Goal: Transaction & Acquisition: Purchase product/service

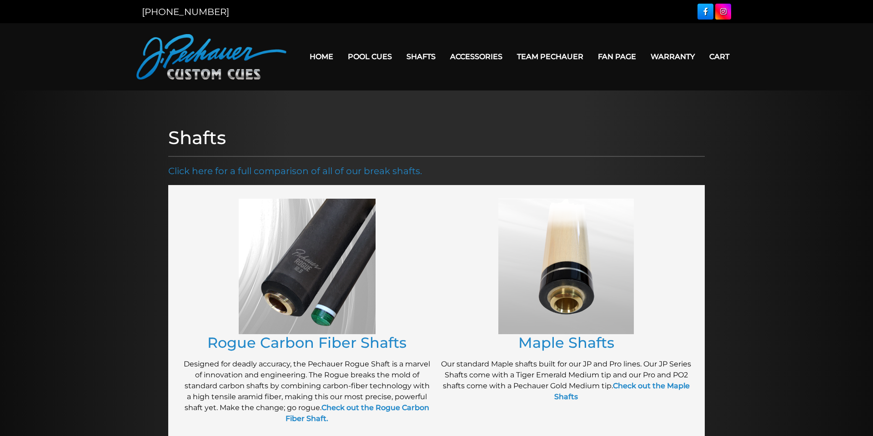
click at [330, 291] on img at bounding box center [307, 266] width 137 height 135
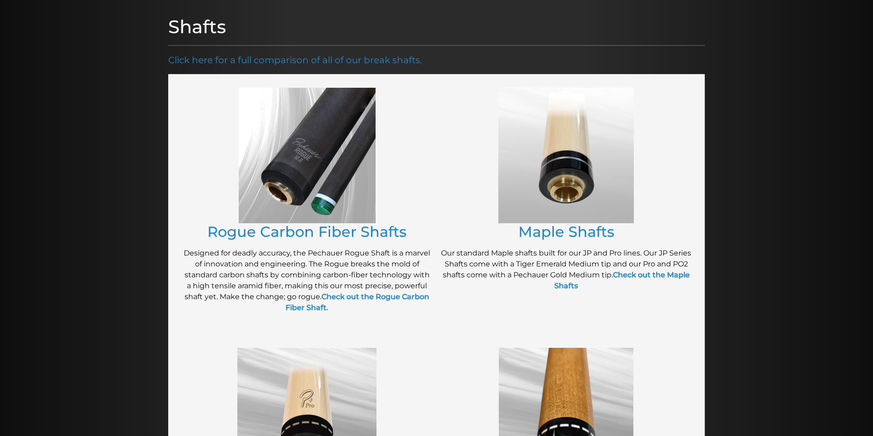
scroll to position [112, 0]
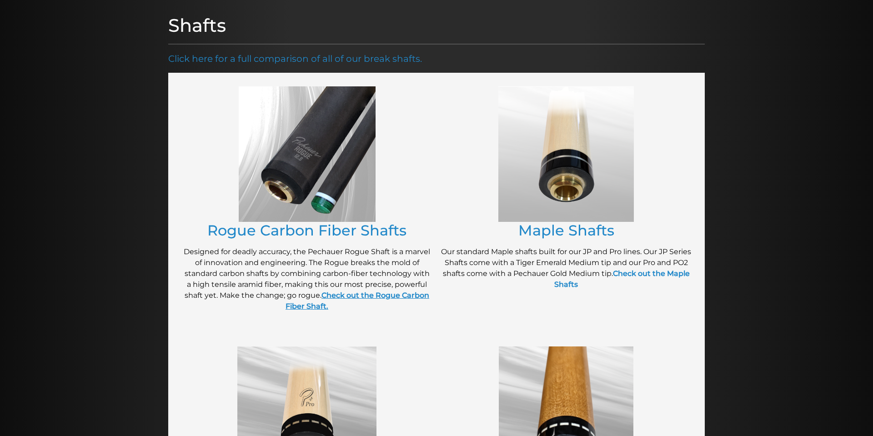
click at [359, 296] on strong "Check out the Rogue Carbon Fiber Shaft." at bounding box center [357, 301] width 144 height 20
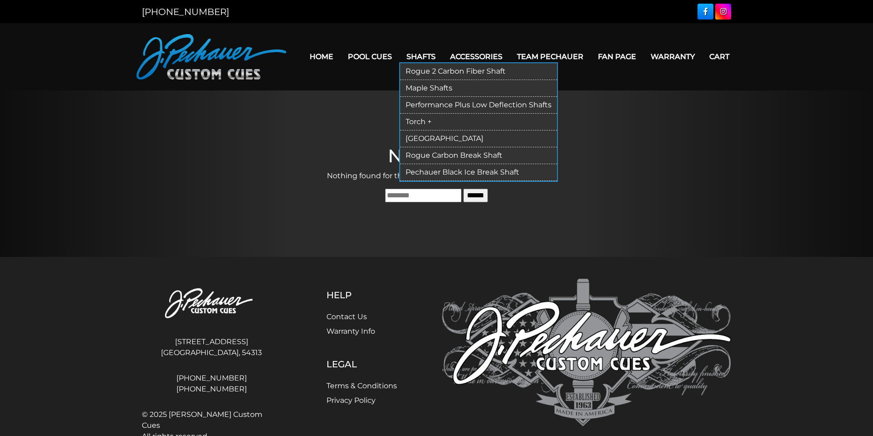
click at [424, 70] on link "Rogue 2 Carbon Fiber Shaft" at bounding box center [478, 71] width 157 height 17
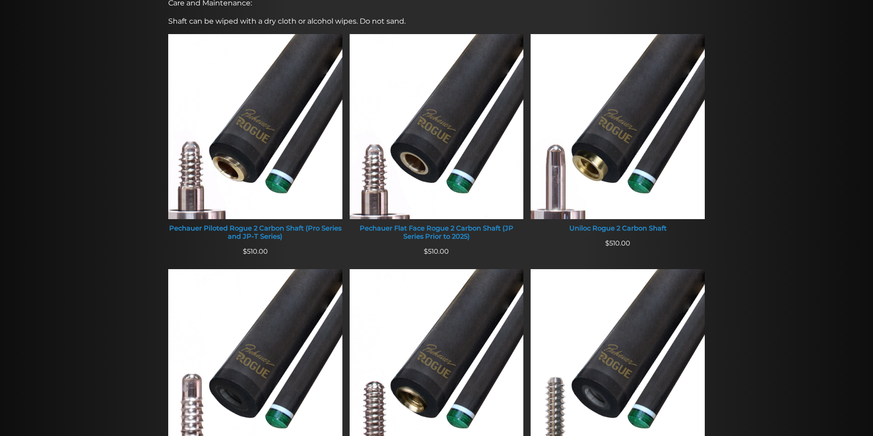
scroll to position [359, 0]
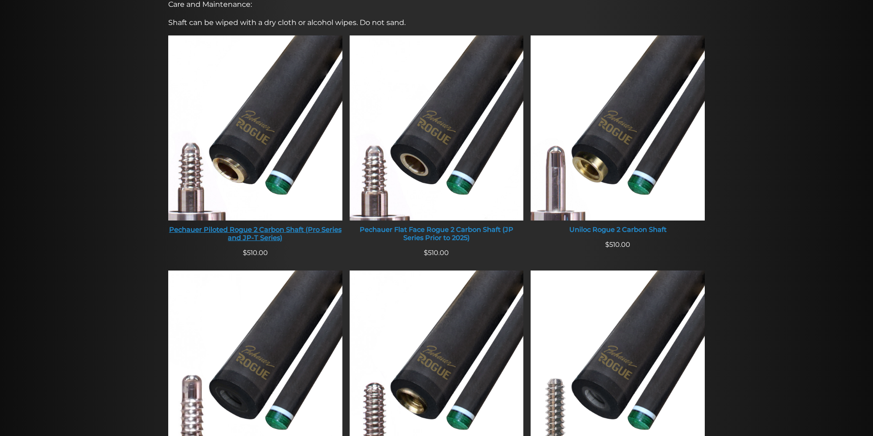
click at [267, 150] on img at bounding box center [255, 127] width 174 height 185
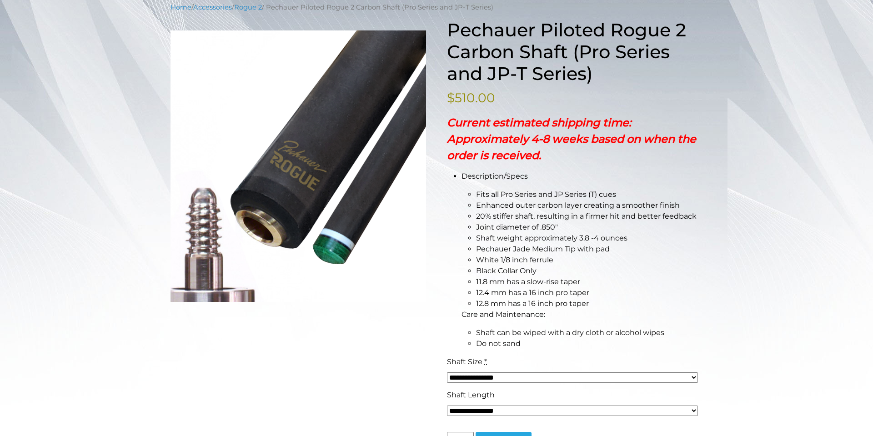
scroll to position [120, 0]
click at [692, 376] on select "**********" at bounding box center [572, 378] width 251 height 10
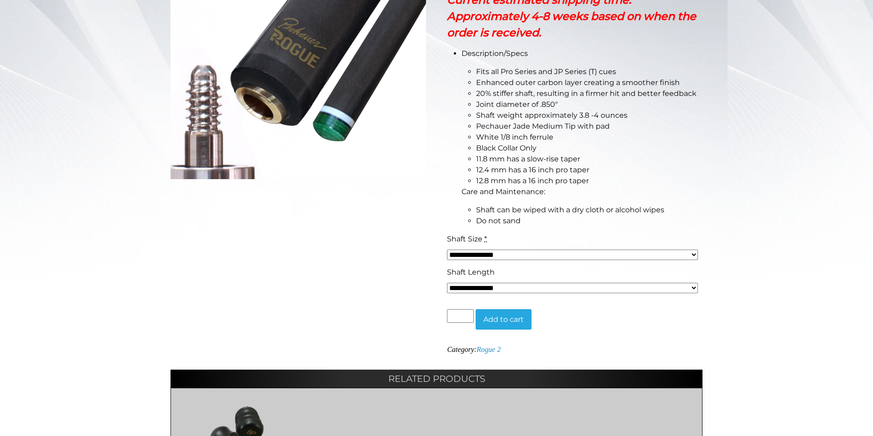
scroll to position [248, 0]
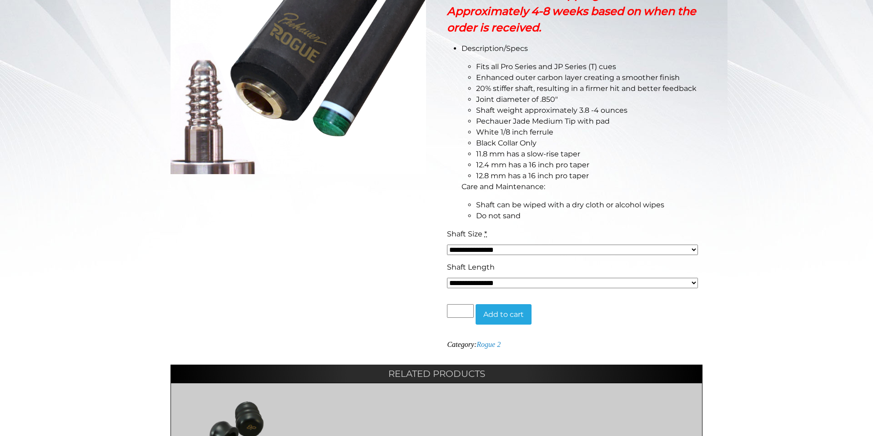
click at [693, 247] on select "**********" at bounding box center [572, 250] width 251 height 10
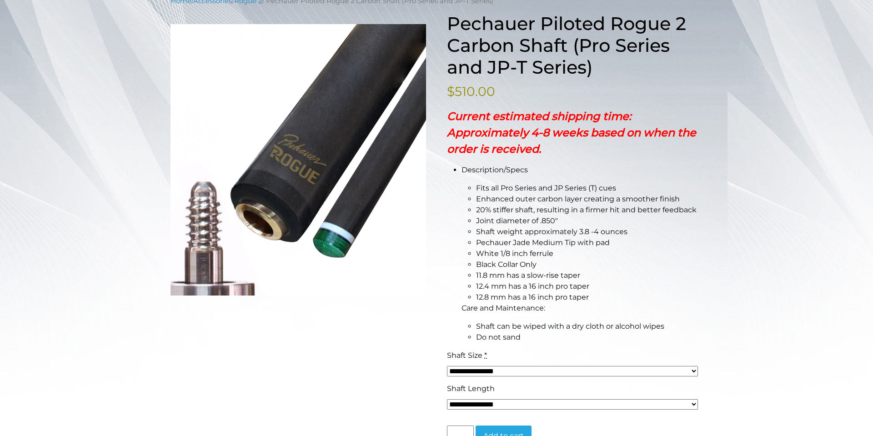
scroll to position [0, 0]
